Goal: Task Accomplishment & Management: Use online tool/utility

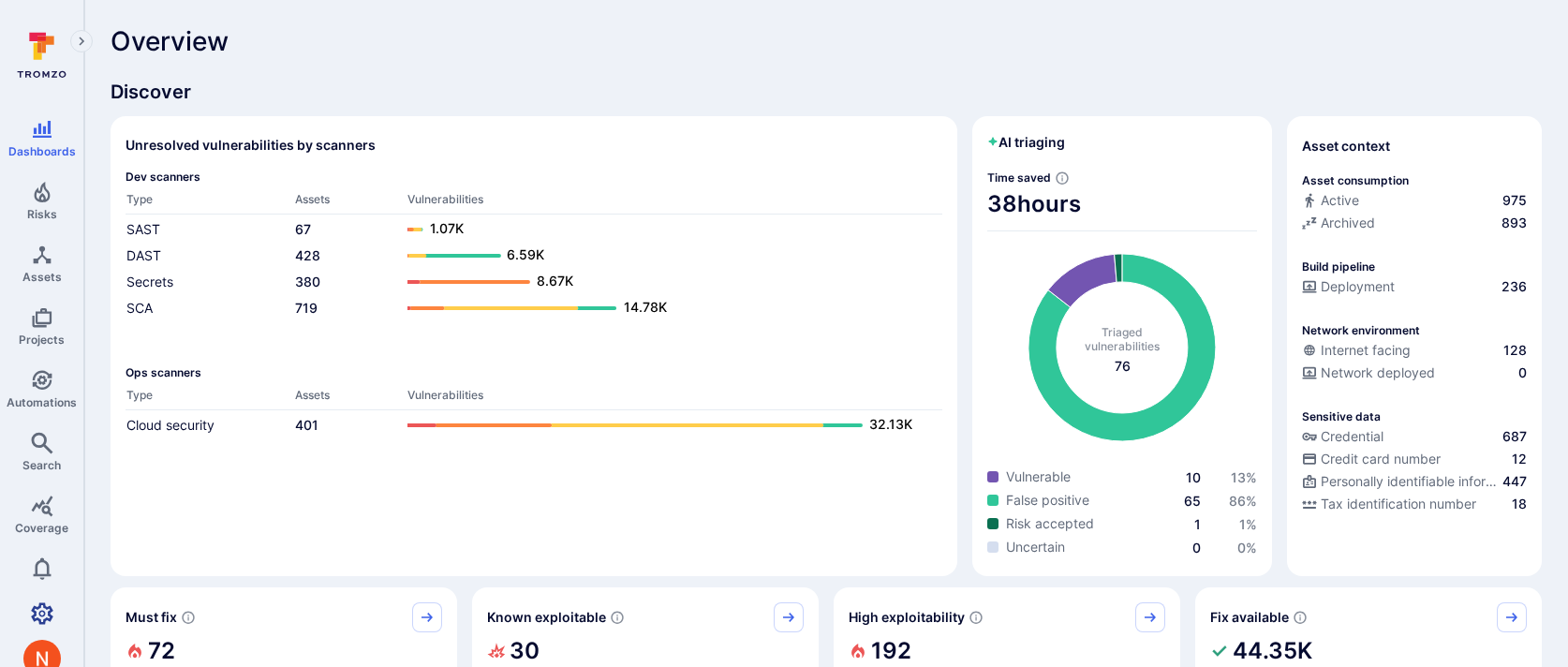
click at [46, 610] on icon "Settings" at bounding box center [42, 613] width 23 height 23
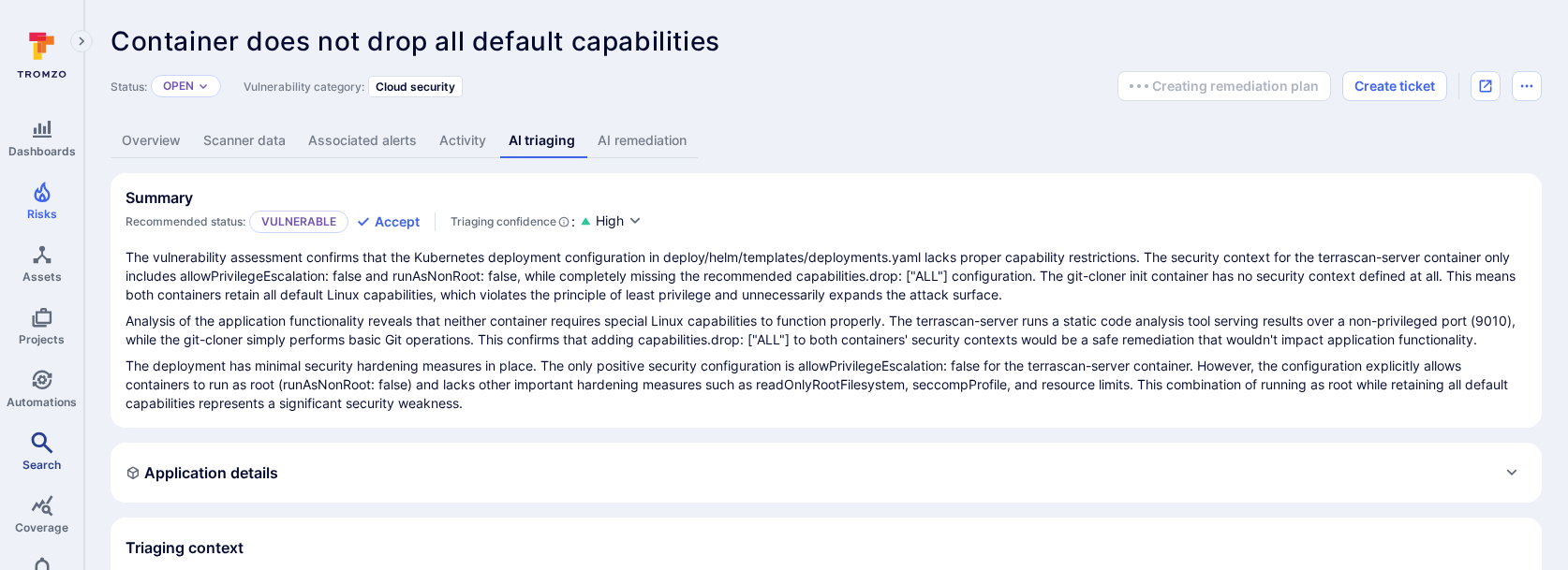
click at [52, 459] on span "Search" at bounding box center [41, 465] width 39 height 14
click at [674, 147] on link "AI remediation" at bounding box center [642, 140] width 111 height 35
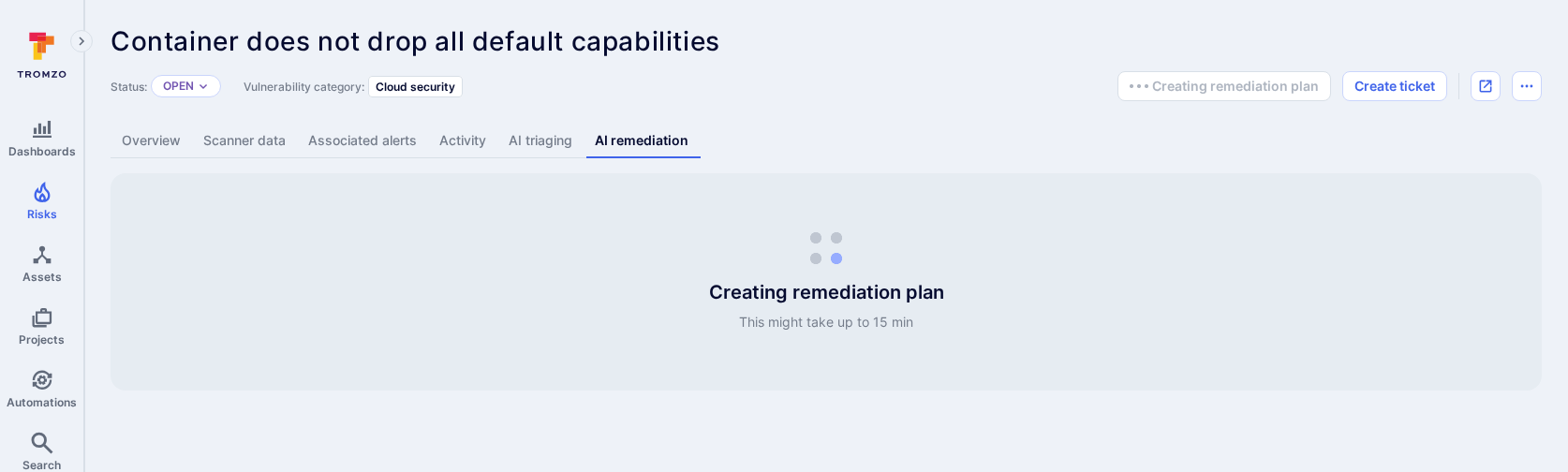
click at [121, 139] on link "Overview" at bounding box center [151, 140] width 82 height 35
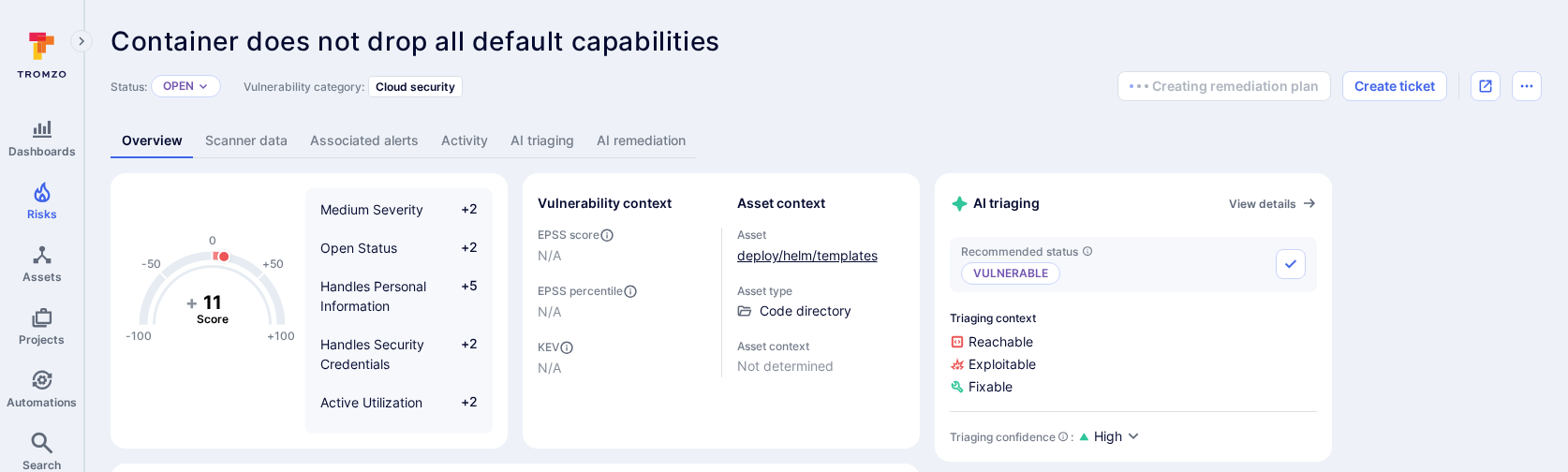
click at [774, 257] on link "deploy/helm/templates" at bounding box center [807, 255] width 140 height 16
click at [248, 151] on link "Scanner data" at bounding box center [246, 140] width 104 height 35
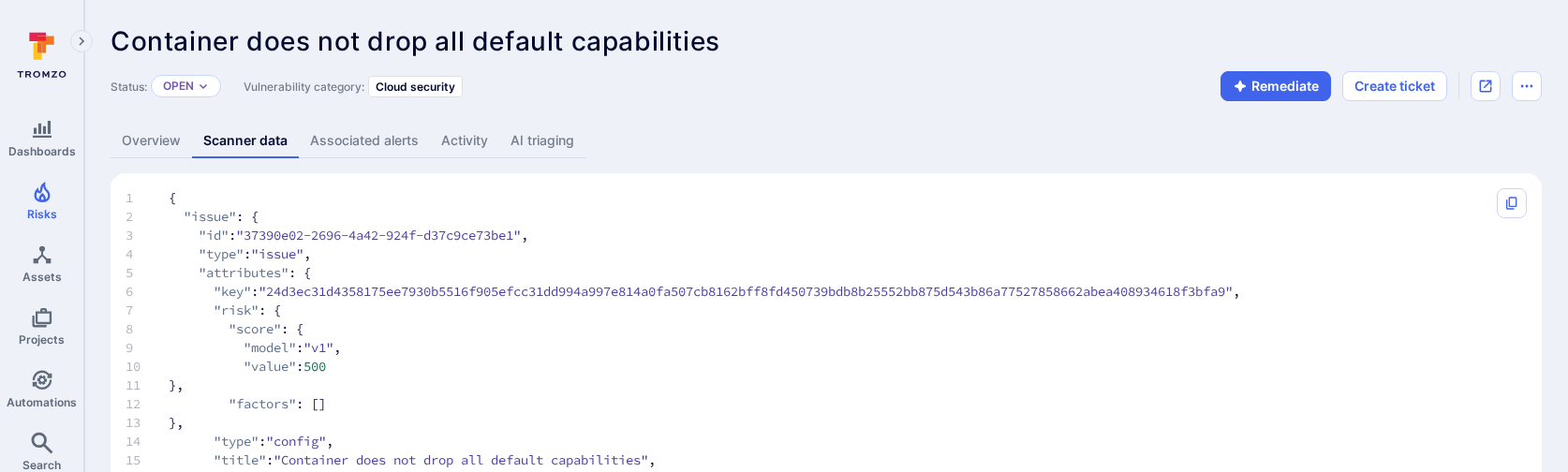
click at [529, 135] on link "AI triaging" at bounding box center [542, 140] width 87 height 35
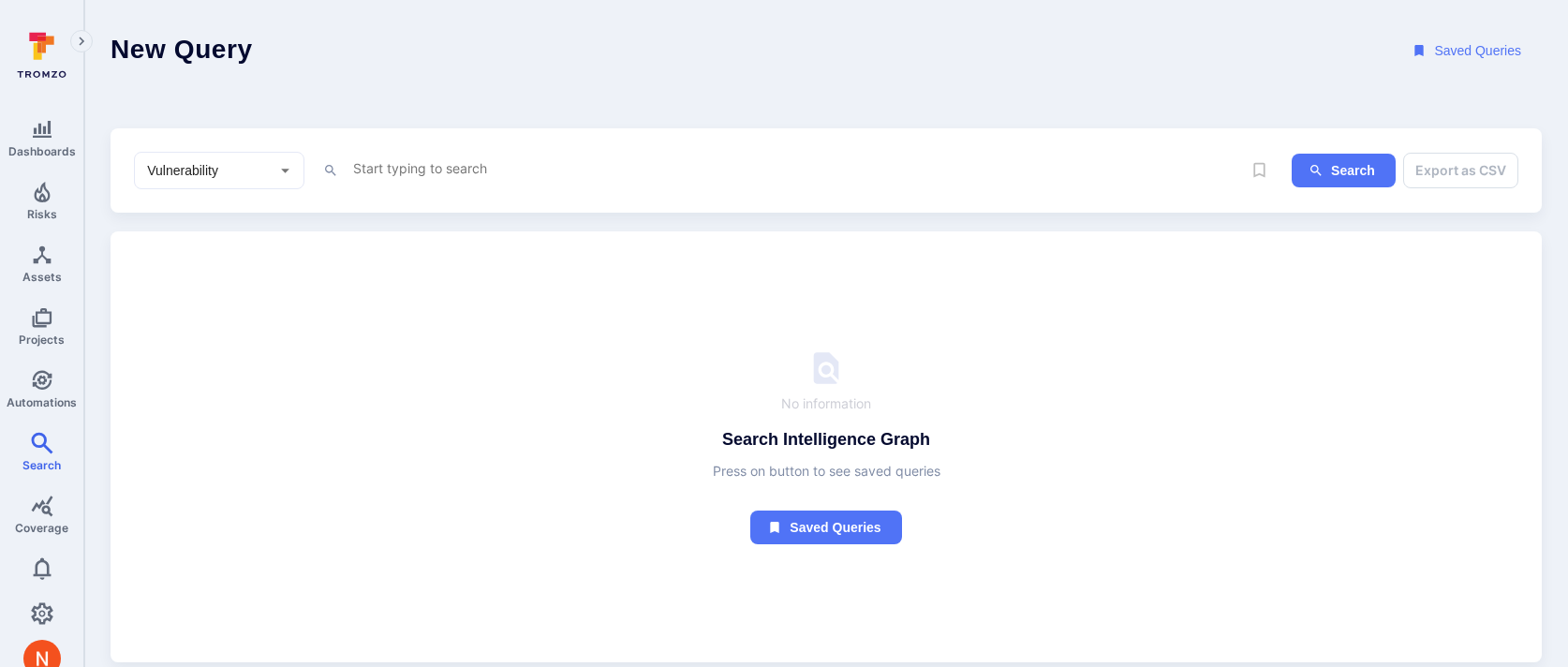
click at [558, 167] on textarea "Intelligence Graph search area" at bounding box center [795, 167] width 889 height 24
paste textarea "fin_5yN3FczXYAOOW9jR"
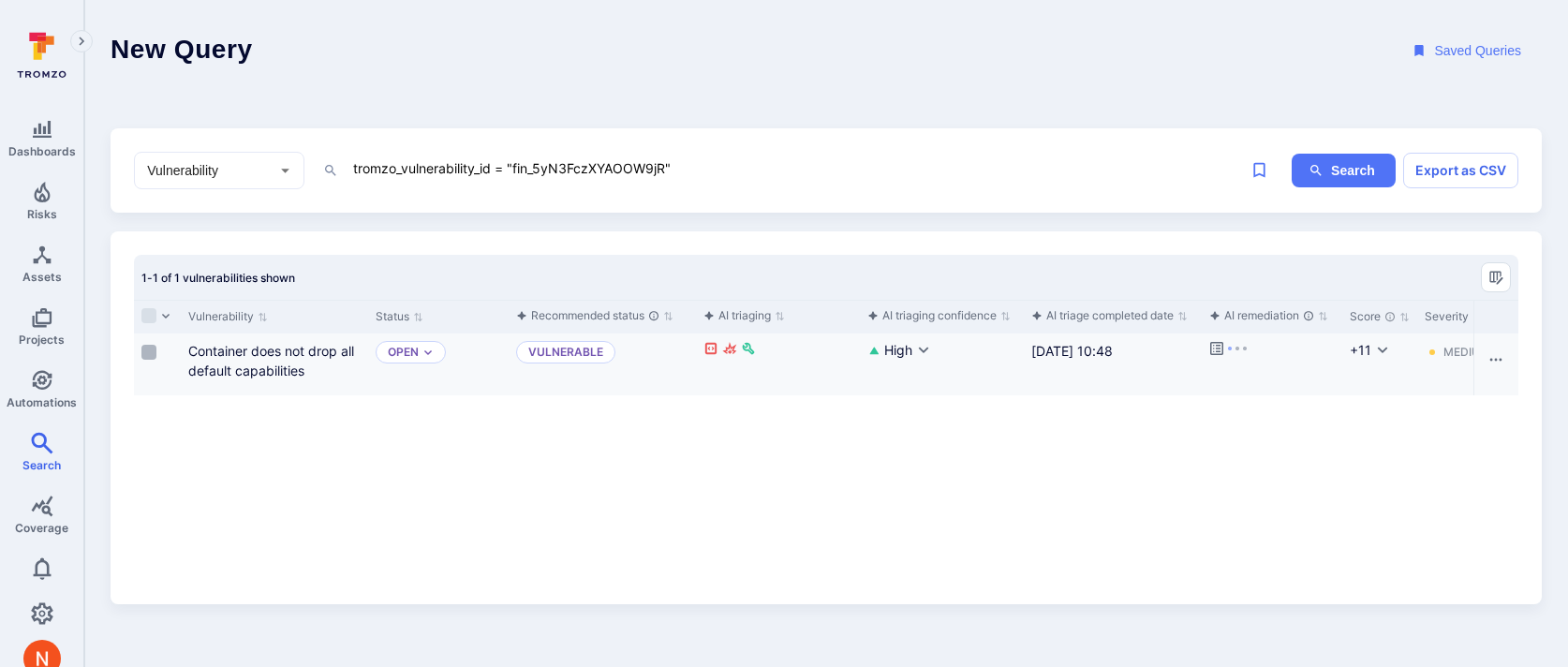
type textarea "tromzo_vulnerability_id = "fin_5yN3FczXYAOOW9jR""
click at [149, 358] on input "Select row" at bounding box center [149, 352] width 15 height 15
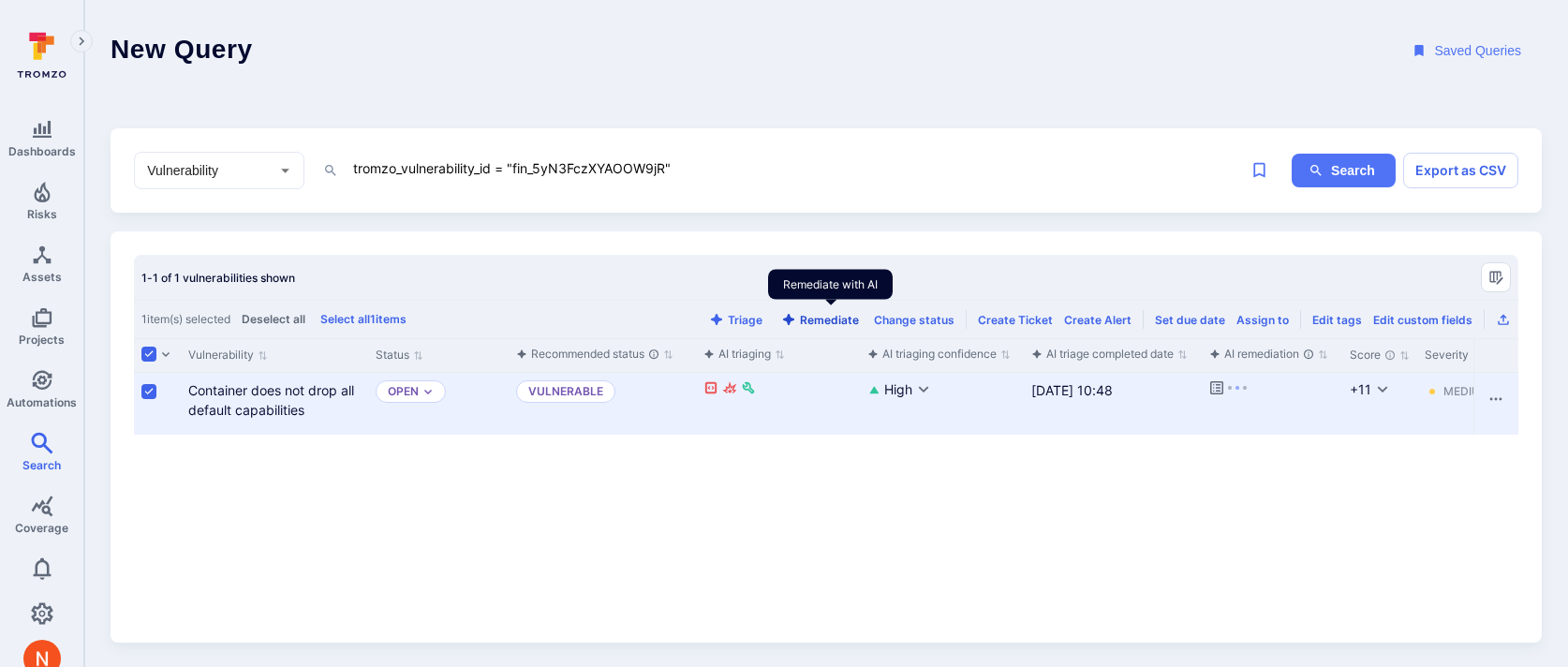
click at [831, 318] on button "Remediate" at bounding box center [820, 319] width 86 height 14
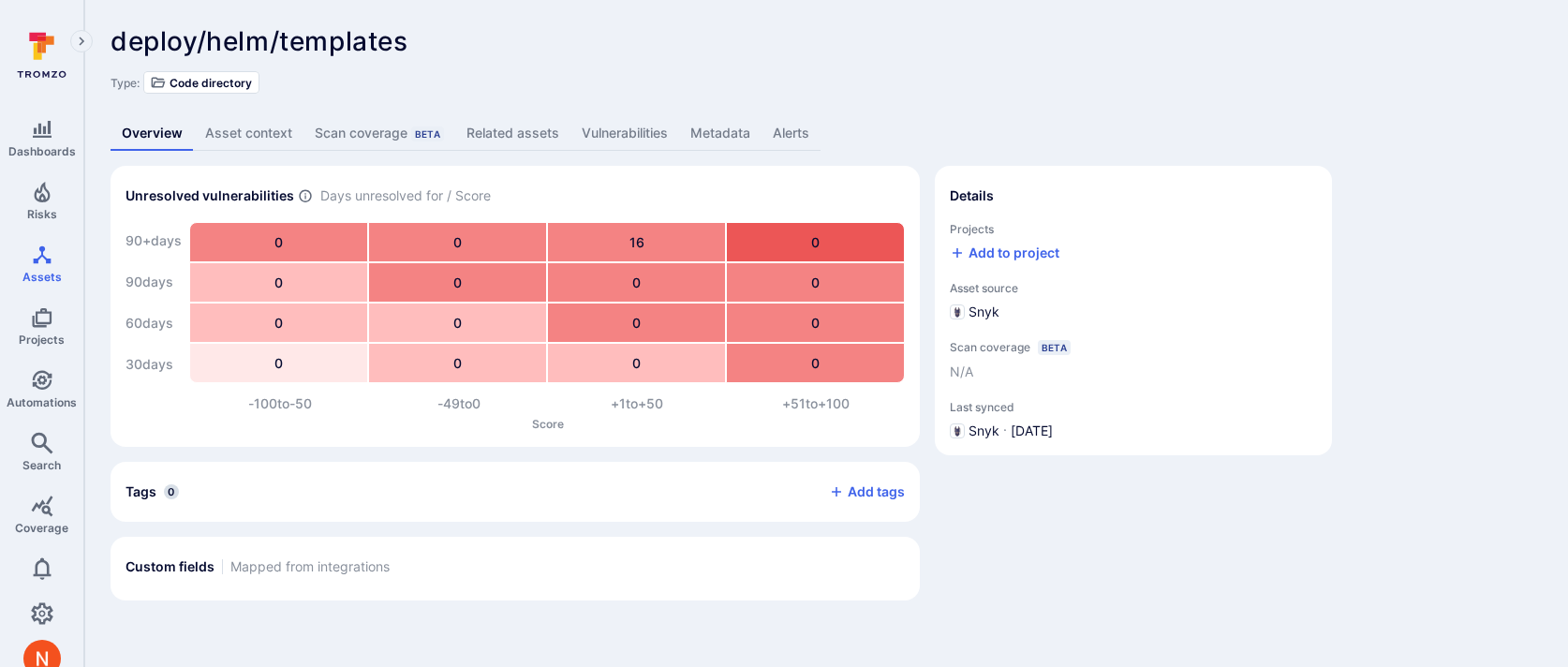
click at [508, 119] on link "Related assets" at bounding box center [513, 133] width 115 height 35
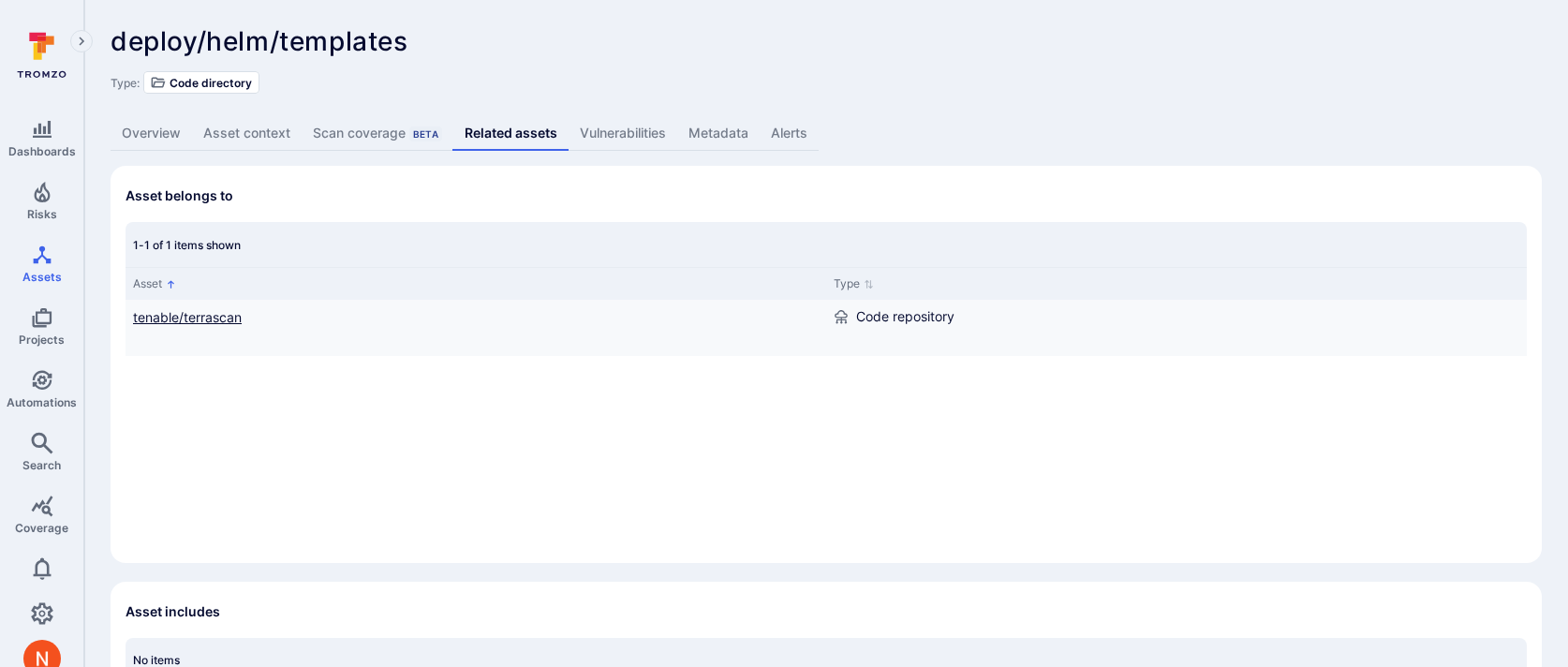
click at [235, 313] on link "tenable/terrascan" at bounding box center [186, 316] width 108 height 16
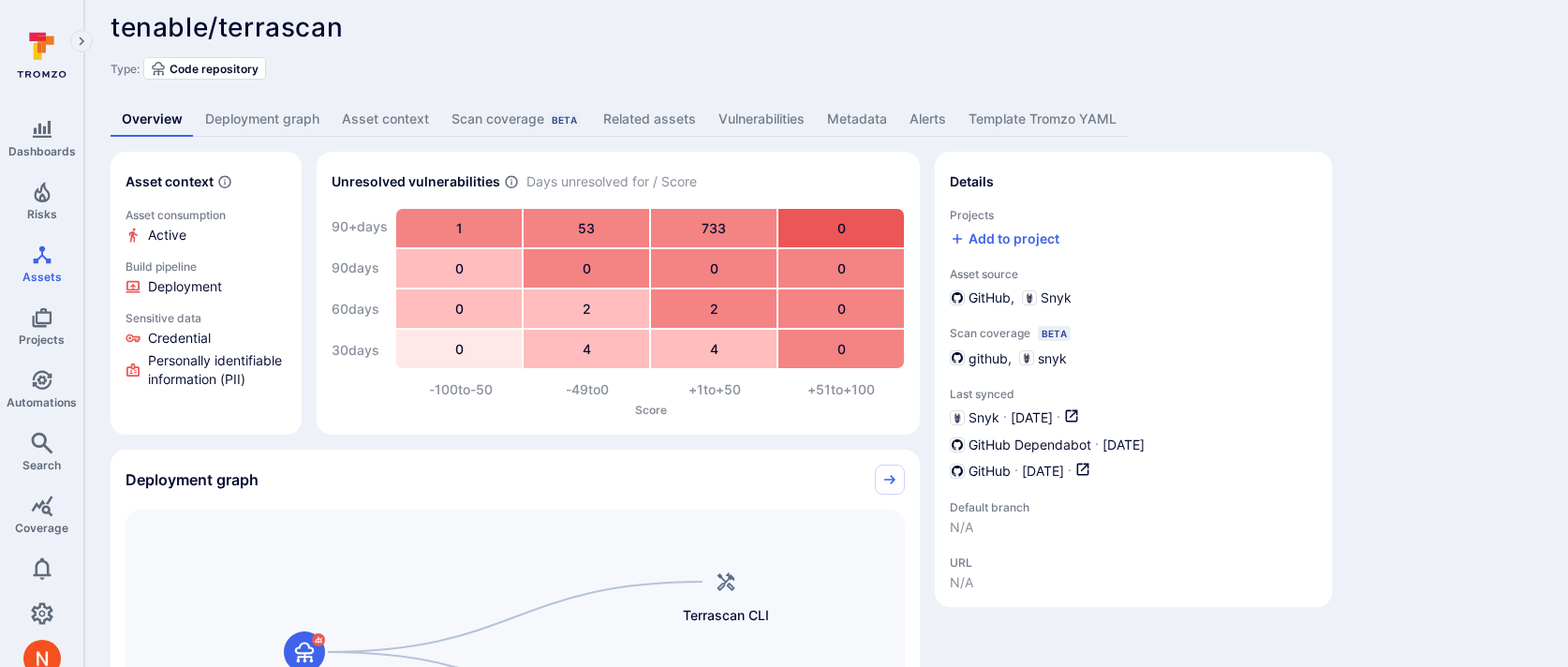
scroll to position [18, 0]
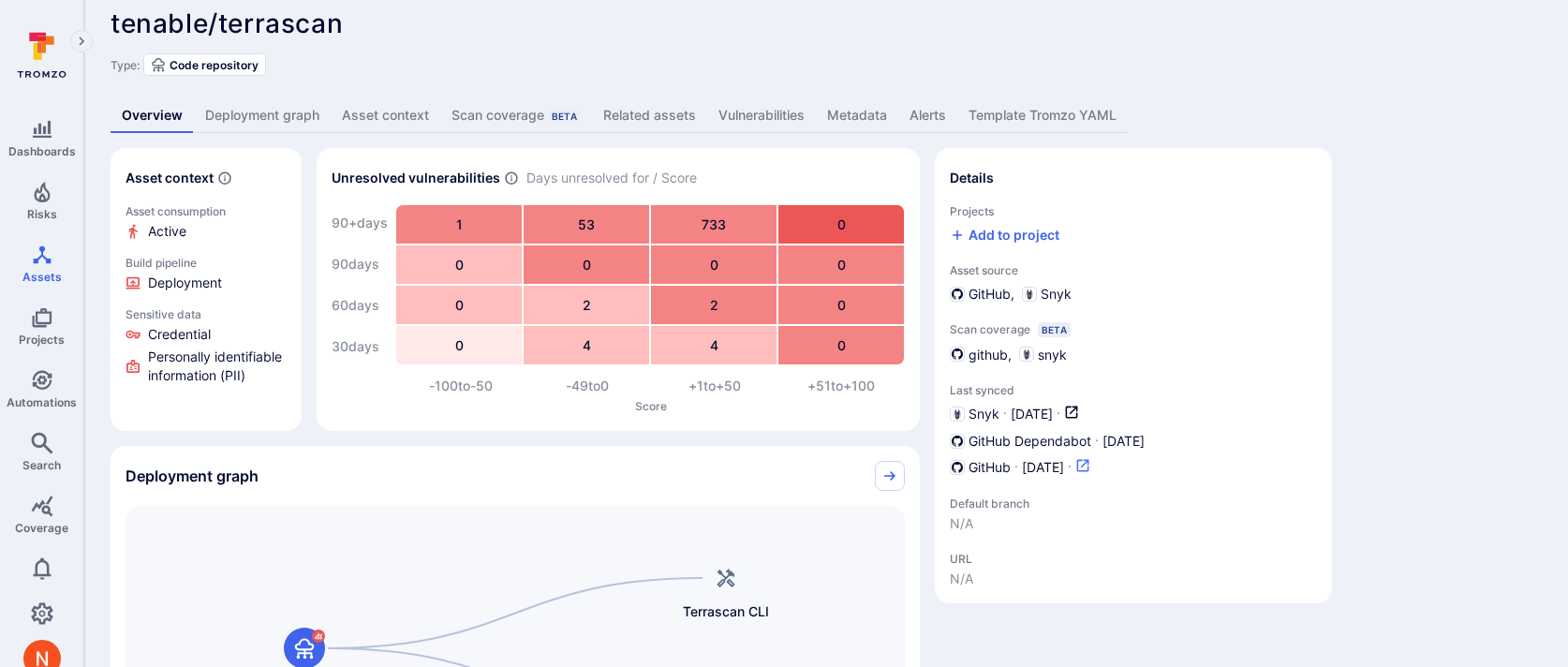
click at [1090, 462] on icon "Open in GitHub dashboard" at bounding box center [1083, 466] width 15 height 15
